Goal: Check status: Check status

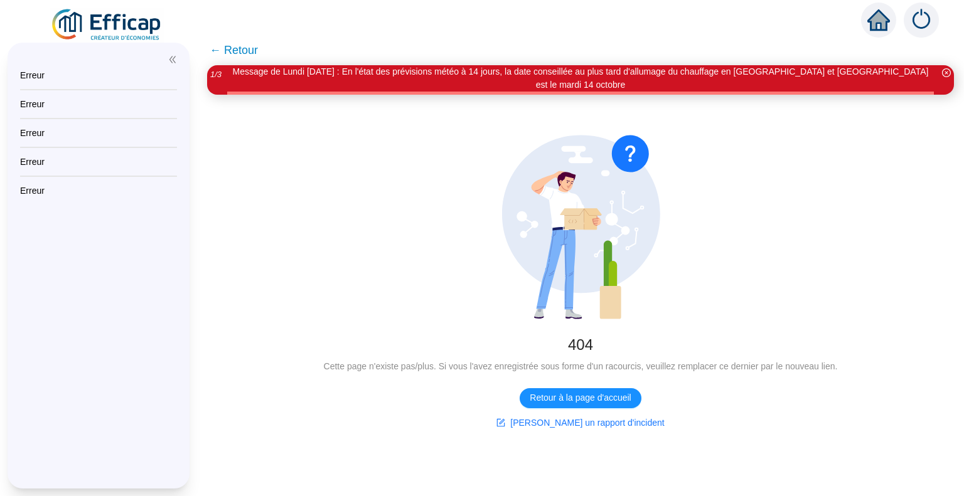
click at [115, 16] on img at bounding box center [107, 25] width 114 height 35
